Goal: Find specific page/section: Find specific page/section

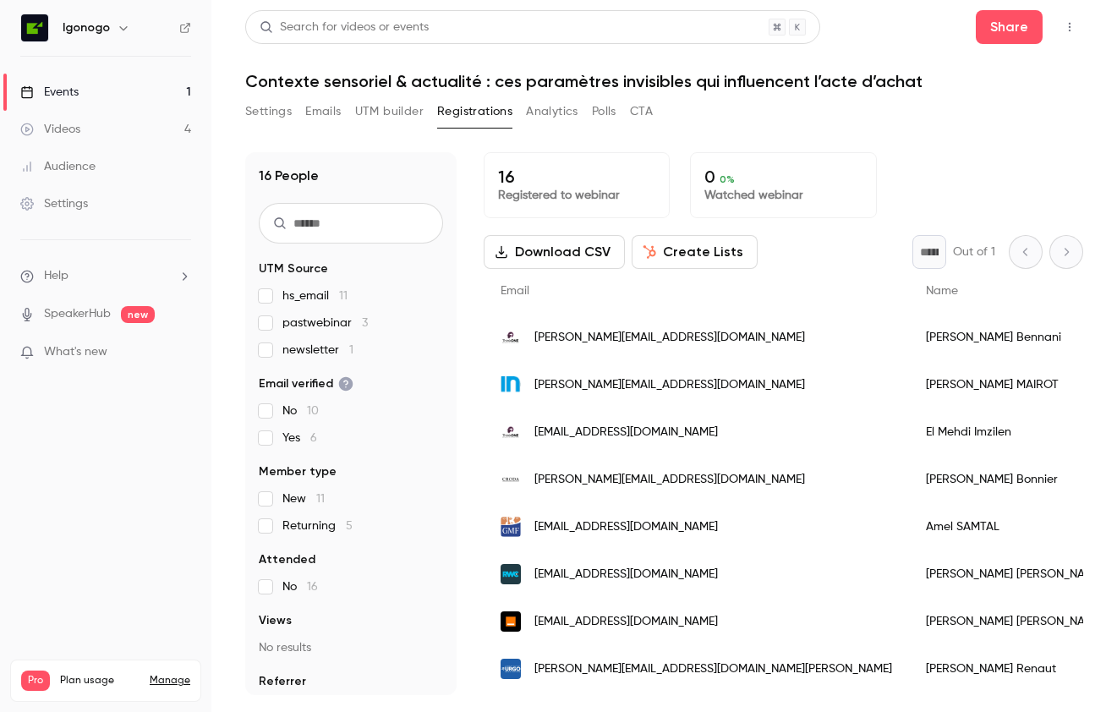
click at [937, 96] on div "Search for videos or events Share Contexte sensoriel & actualité : ces paramètr…" at bounding box center [664, 352] width 838 height 685
